Goal: Navigation & Orientation: Find specific page/section

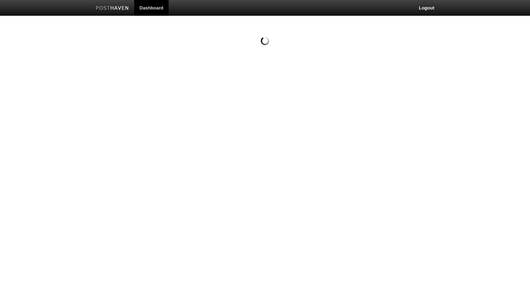
click at [156, 5] on link "Dashboard" at bounding box center [151, 8] width 34 height 16
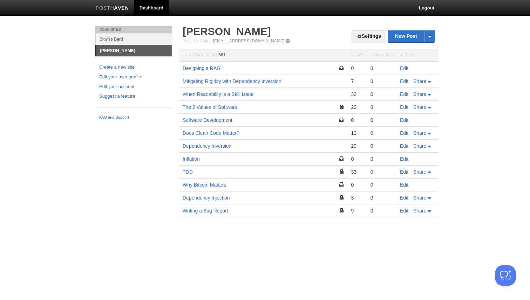
click at [192, 69] on link "Designing a RAG" at bounding box center [202, 69] width 38 height 6
